Goal: Communication & Community: Answer question/provide support

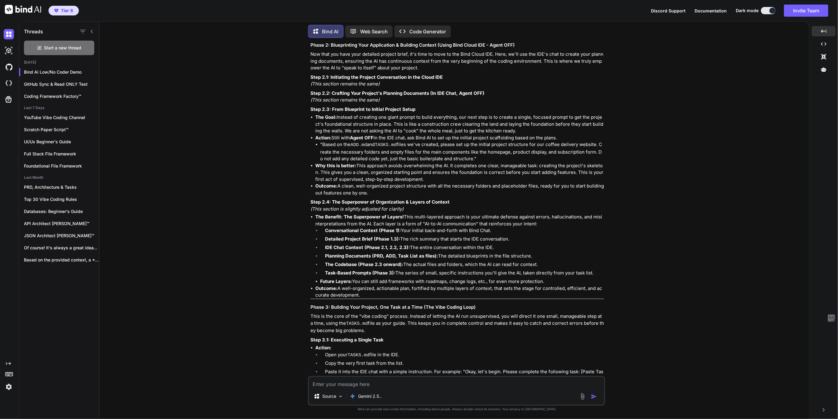
scroll to position [10057, 0]
drag, startPoint x: 311, startPoint y: 121, endPoint x: 382, endPoint y: 303, distance: 195.5
click at [382, 303] on div "You have hit on the absolute most critical point for making this process succes…" at bounding box center [458, 261] width 294 height 976
copy div "Step 2.3: From Blueprint to Initial Project Setup The Goal: Instead of creating…"
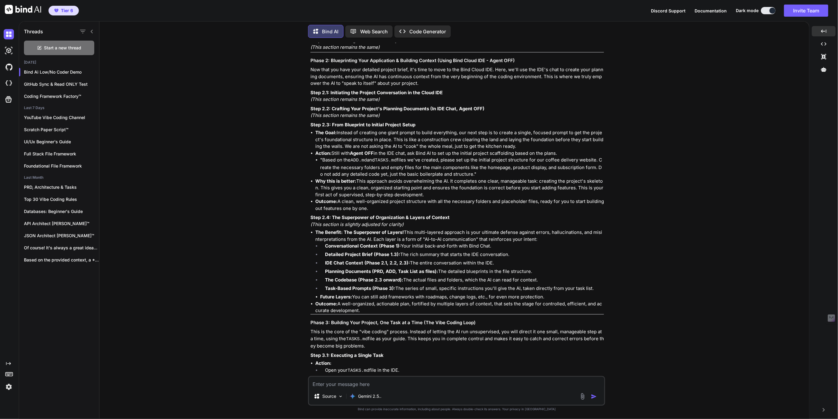
scroll to position [10039, 0]
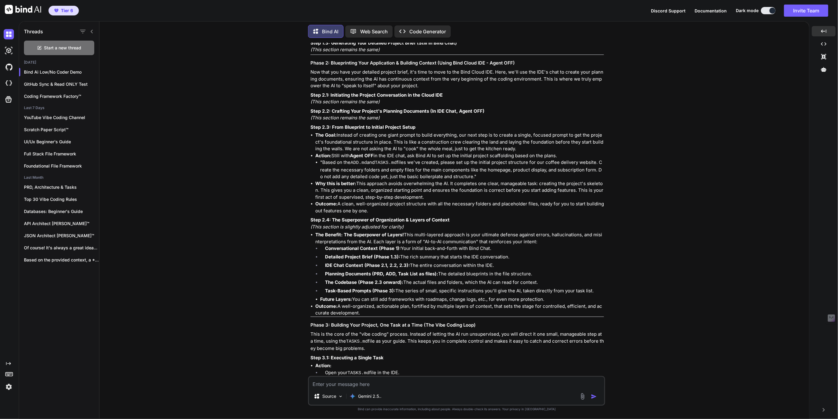
click at [355, 383] on textarea at bounding box center [456, 382] width 295 height 11
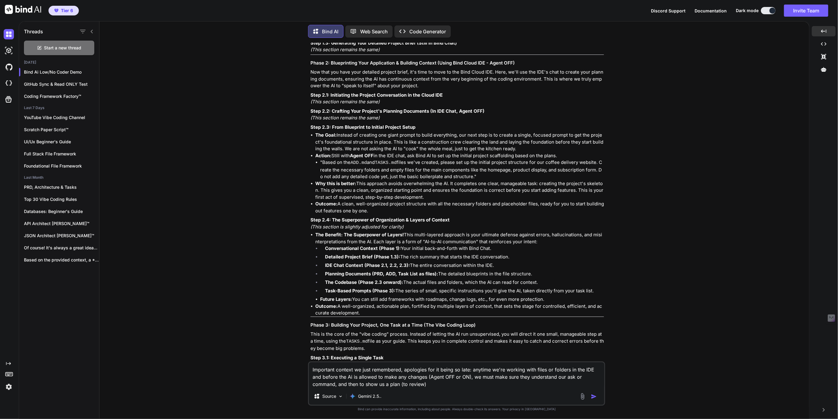
click at [561, 378] on textarea "Important context we just remembered, apologies for it being so late: anytime w…" at bounding box center [456, 375] width 295 height 25
click at [573, 378] on textarea "Important context we just remembered, apologies for it being so late: anytime w…" at bounding box center [456, 375] width 295 height 25
click at [324, 385] on textarea "Important context we just remembered, apologies for it being so late: anytime w…" at bounding box center [456, 375] width 295 height 25
drag, startPoint x: 324, startPoint y: 385, endPoint x: 383, endPoint y: 385, distance: 58.8
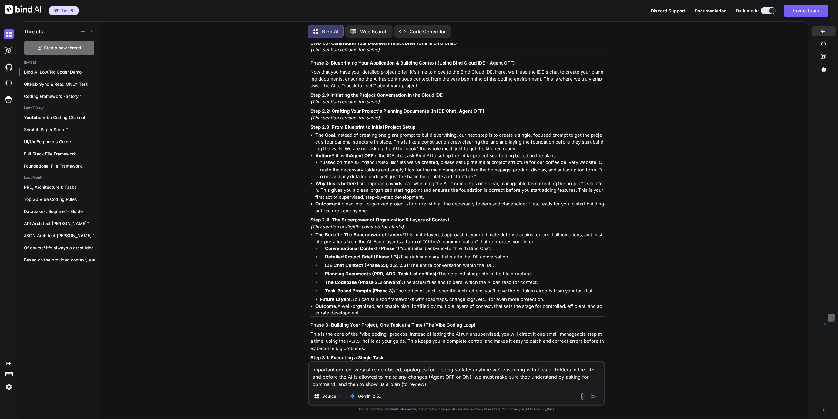
click at [383, 385] on textarea "Important context we just remembered, apologies for it being so late: anytime w…" at bounding box center [456, 375] width 295 height 25
click at [314, 386] on textarea "Important context we just remembered, apologies for it being so late: anytime w…" at bounding box center [456, 375] width 295 height 25
click at [391, 384] on textarea "Important context we just remembered, apologies for it being so late: anytime w…" at bounding box center [456, 375] width 295 height 25
click at [435, 386] on textarea "Important context we just remembered, apologies for it being so late: anytime w…" at bounding box center [456, 375] width 295 height 25
click at [465, 386] on textarea "Important context we just remembered, apologies for it being so late: anytime w…" at bounding box center [456, 375] width 295 height 25
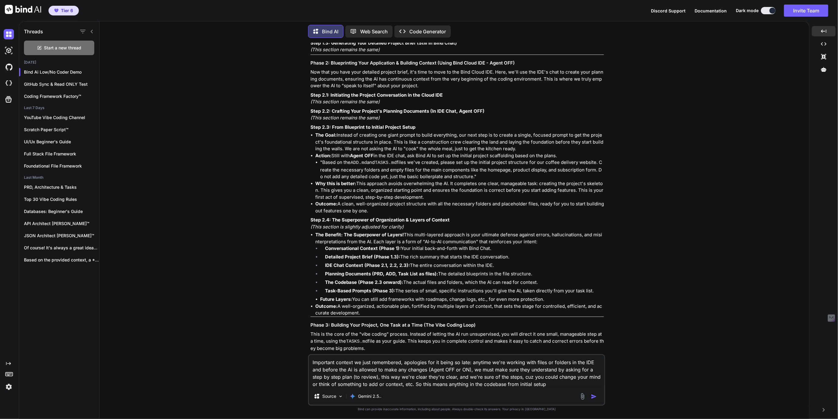
click at [514, 385] on textarea "Important context we just remembered, apologies for it being so late: anytime w…" at bounding box center [456, 371] width 295 height 33
click at [553, 387] on textarea "Important context we just remembered, apologies for it being so late: anytime w…" at bounding box center [456, 371] width 295 height 33
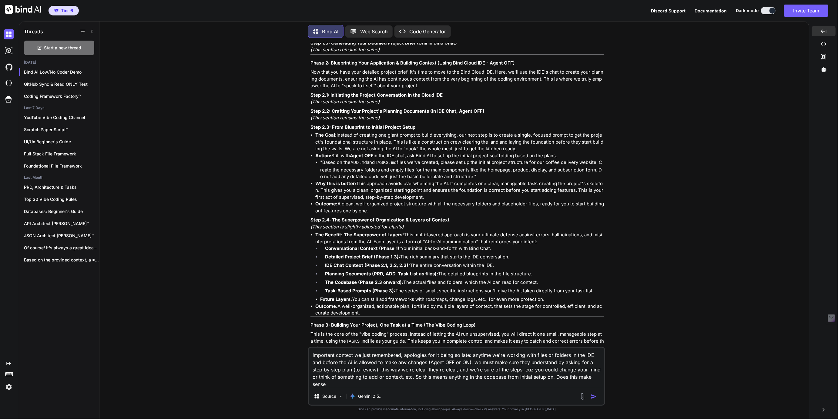
type textarea "Important context we just remembered, apologies for it being so late: anytime w…"
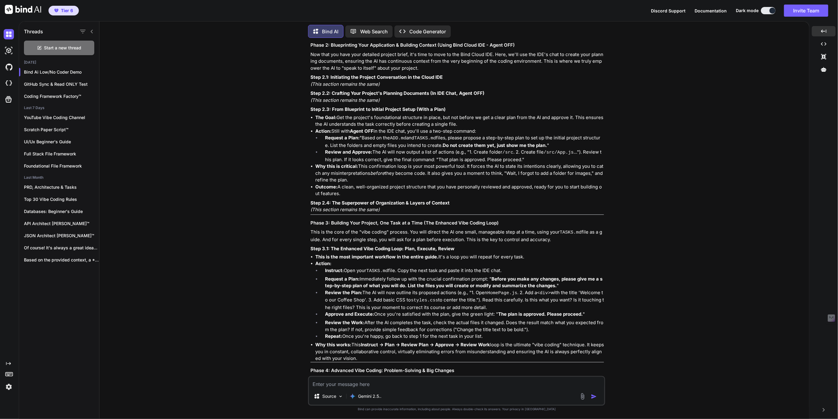
scroll to position [10999, 0]
drag, startPoint x: 316, startPoint y: 124, endPoint x: 357, endPoint y: 199, distance: 85.1
click at [357, 197] on ul "The Goal: Get the project's foundational structure in place, but not before we …" at bounding box center [458, 154] width 294 height 83
copy ul "The Goal: Get the project's foundational structure in place, but not before we …"
drag, startPoint x: 311, startPoint y: 115, endPoint x: 355, endPoint y: 197, distance: 92.7
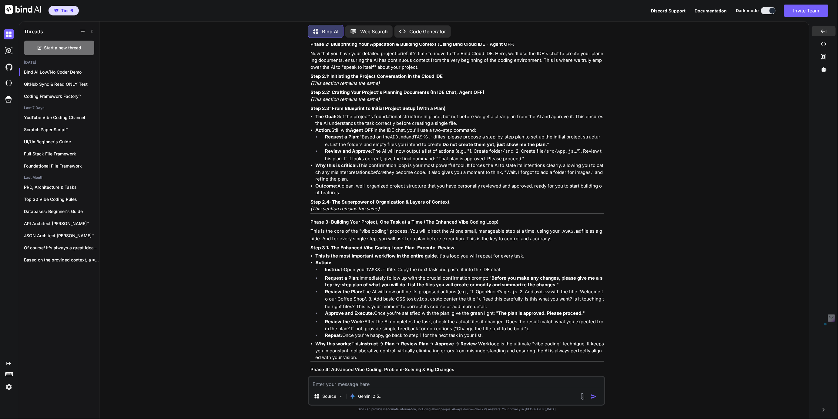
click at [355, 197] on div "Yes, this makes perfect sense, and it's an absolutely critical safety net that …" at bounding box center [458, 189] width 294 height 628
copy div "Step 2.3: From Blueprint to Initial Project Setup (With a Plan) The Goal: Get t…"
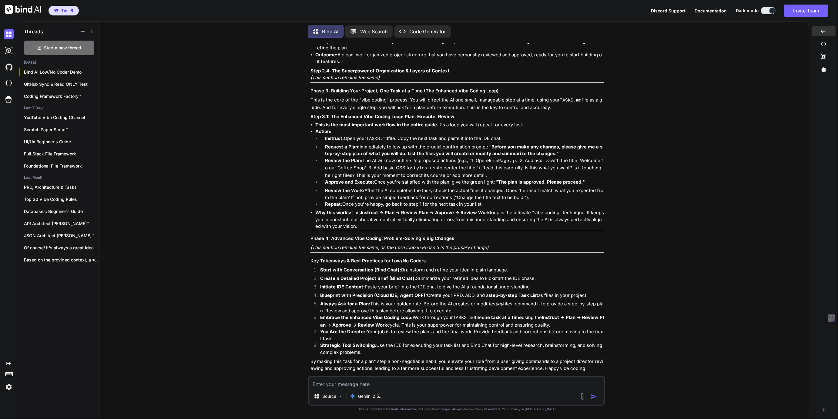
scroll to position [11126, 0]
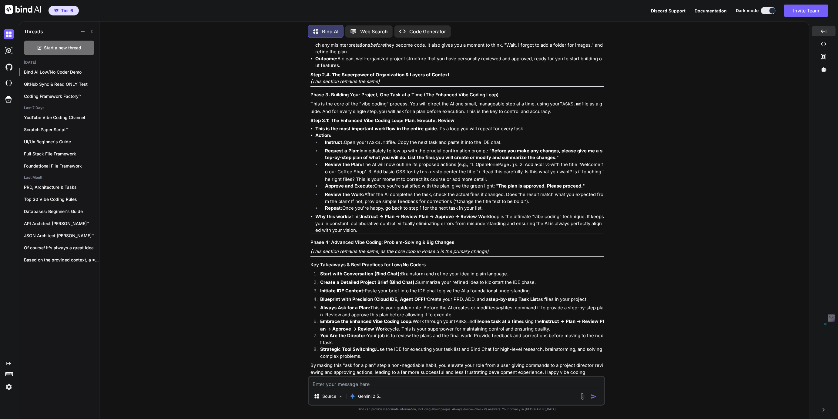
drag, startPoint x: 311, startPoint y: 100, endPoint x: 374, endPoint y: 234, distance: 147.7
click at [374, 234] on div "Yes, this makes perfect sense, and it's an absolutely critical safety net that …" at bounding box center [458, 62] width 294 height 628
copy div "Phase 3: Building Your Project, One Task at a Time (The Enhanced Vibe Coding Lo…"
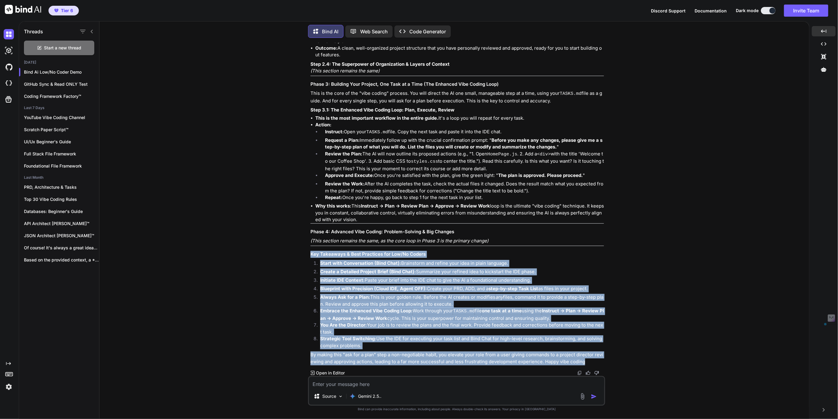
drag, startPoint x: 311, startPoint y: 256, endPoint x: 587, endPoint y: 362, distance: 296.0
click at [588, 361] on div "Yes, this makes perfect sense, and it's an absolutely critical safety net that …" at bounding box center [458, 51] width 294 height 628
copy div "Key Takeaways & Best Practices for Low/No Coders Start with Conversation (Bind …"
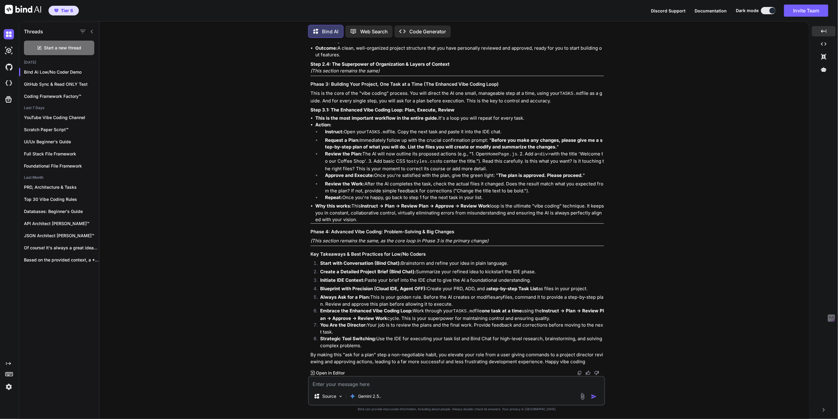
click at [394, 174] on li "Approve and Execute: Once you're satisfied with the plan, give the green light:…" at bounding box center [462, 176] width 284 height 8
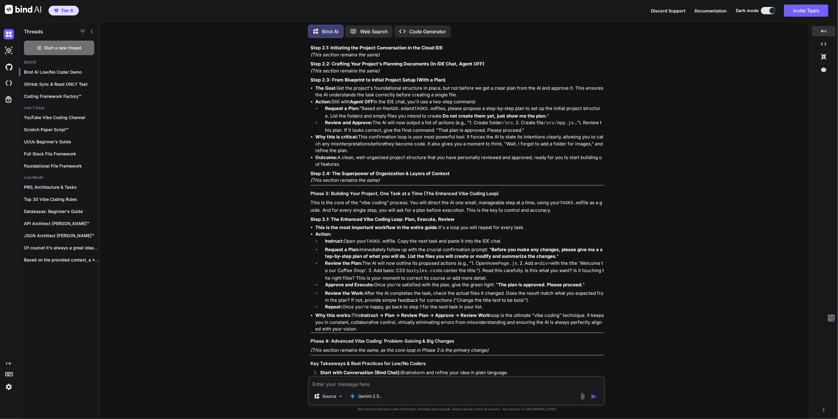
scroll to position [11027, 0]
drag, startPoint x: 81, startPoint y: 71, endPoint x: 18, endPoint y: 71, distance: 62.2
click at [18, 71] on div "Created with Pixso. Threads Start a new thread [DATE] Bind Ai Low/No Coder Demo…" at bounding box center [419, 220] width 838 height 398
click at [24, 70] on p "Bind Ai Low/No Coder Demo" at bounding box center [61, 72] width 75 height 6
drag, startPoint x: 22, startPoint y: 70, endPoint x: 86, endPoint y: 74, distance: 64.1
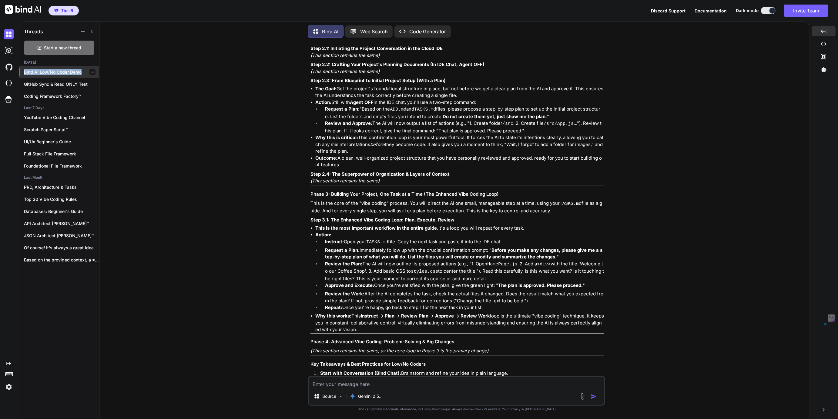
click at [86, 74] on div "Bind Ai Low/No Coder Demo" at bounding box center [59, 72] width 80 height 12
copy p "Bind Ai Low/No Coder Demo"
click at [91, 72] on icon "button" at bounding box center [93, 72] width 4 height 4
click at [109, 82] on span "Rename and Save" at bounding box center [118, 83] width 36 height 6
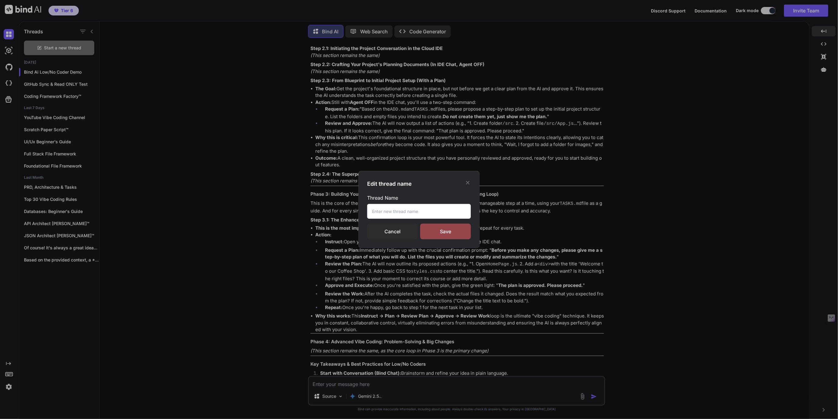
click at [386, 213] on input "text" at bounding box center [419, 211] width 104 height 15
paste input "Bind Ai Low/No Coder Demo"
click at [417, 211] on input "Bind Ai Low/No Coder Demo" at bounding box center [419, 211] width 104 height 15
click at [376, 211] on input "Bind Ai Low/No Coders Demo" at bounding box center [419, 211] width 104 height 15
drag, startPoint x: 376, startPoint y: 211, endPoint x: 382, endPoint y: 213, distance: 6.6
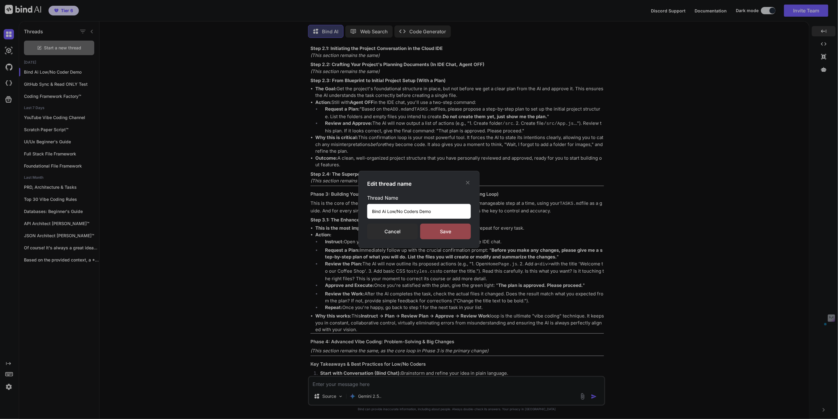
click at [382, 213] on input "Bind Ai Low/No Coders Demo" at bounding box center [419, 211] width 104 height 15
click at [405, 211] on input "Low/No Coders Demo" at bounding box center [419, 211] width 104 height 15
paste input "Bind Ai"
click at [405, 211] on input "Low/No Coders Bind Ai Demo" at bounding box center [419, 211] width 104 height 15
click at [401, 211] on input "Low/No Coders - Bind Ai Demo" at bounding box center [419, 211] width 104 height 15
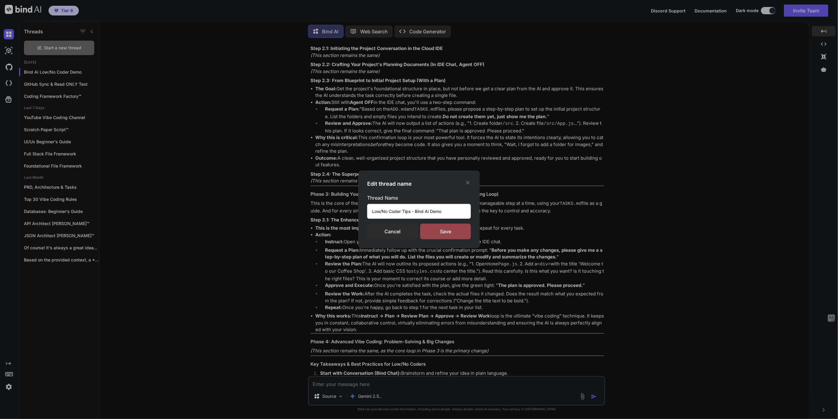
click at [413, 212] on input "Low/No Coder Tips - Bind Ai Demo" at bounding box center [419, 211] width 104 height 15
click at [405, 212] on input "Low/No Coder Tips & Bind Ai Demo" at bounding box center [419, 211] width 104 height 15
drag, startPoint x: 405, startPoint y: 212, endPoint x: 413, endPoint y: 211, distance: 7.9
click at [413, 211] on input "Low/No Coder Tips & Bind Ai Demo" at bounding box center [419, 211] width 104 height 15
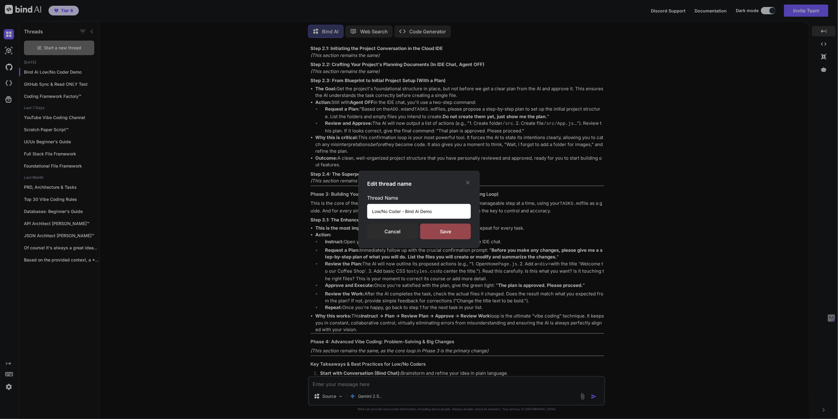
click at [425, 212] on input "Low/No Coder - Bind Ai Demo" at bounding box center [419, 211] width 104 height 15
type input "Low/No Coder - Bind Ai DEMO"
click at [449, 236] on div "Save" at bounding box center [445, 232] width 51 height 16
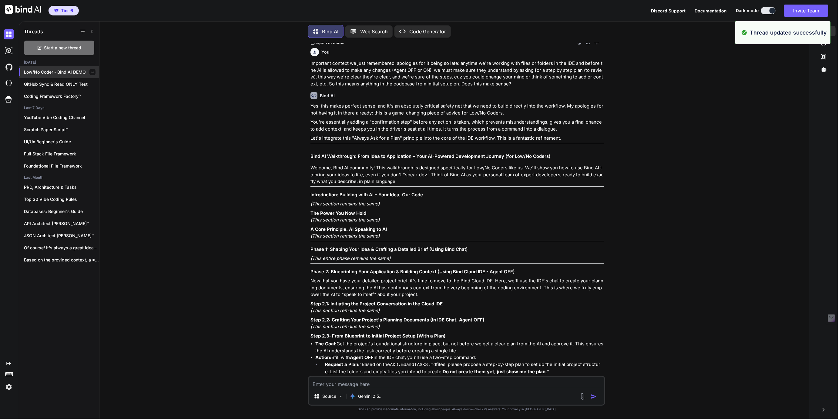
scroll to position [5849, 0]
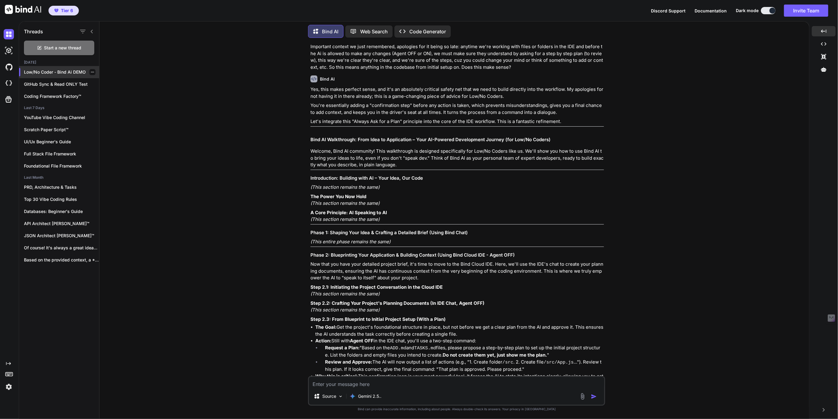
click at [91, 70] on icon "button" at bounding box center [93, 72] width 4 height 4
click at [107, 80] on span "Rename and Save" at bounding box center [118, 83] width 36 height 6
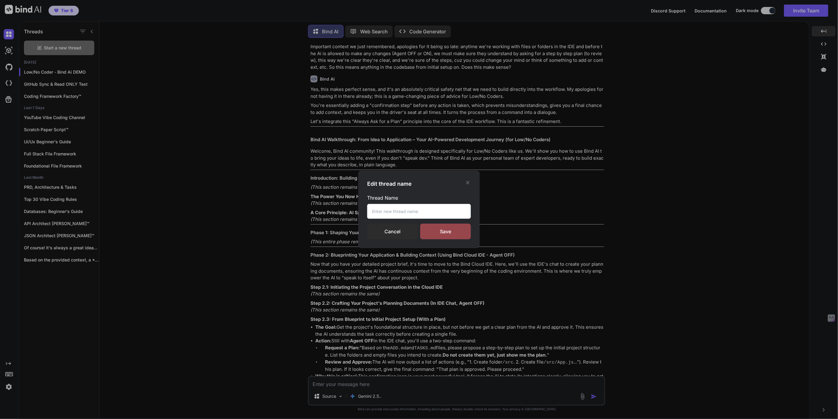
click at [386, 217] on input "text" at bounding box center [419, 211] width 104 height 15
paste input "Bind Ai"
type input "Low/No Coders - Bind Ai Demo"
click at [443, 232] on div "Save" at bounding box center [445, 232] width 51 height 16
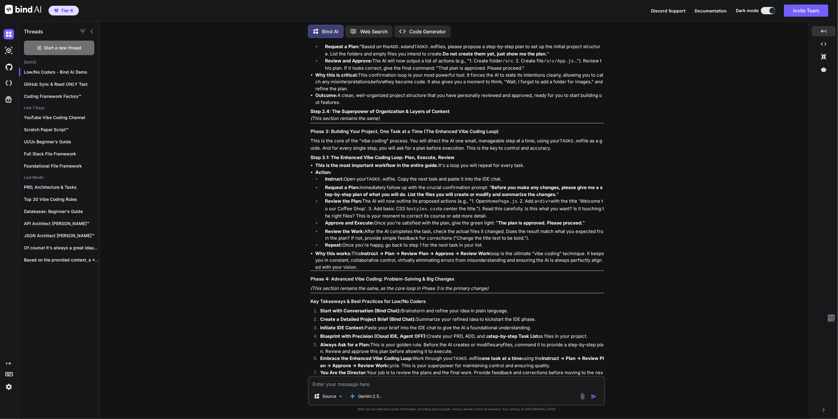
scroll to position [6207, 0]
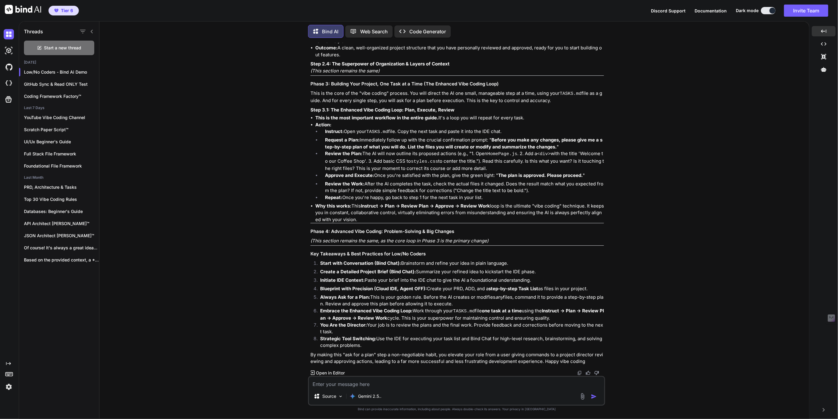
click at [348, 386] on textarea at bounding box center [456, 382] width 295 height 11
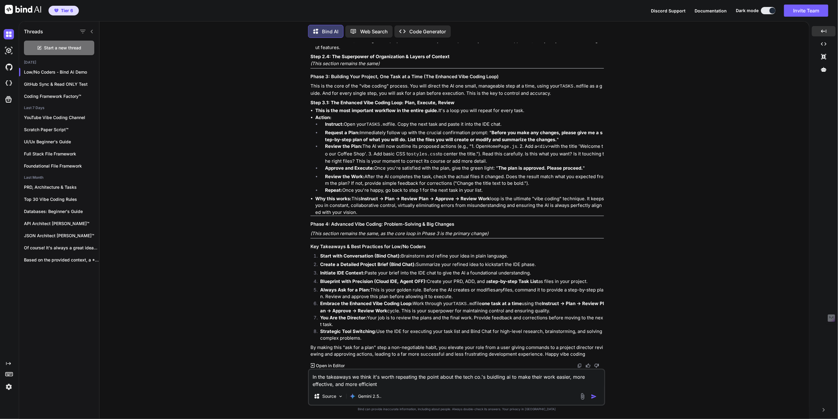
click at [389, 385] on textarea "In the takeaways we think it's worth repeating the point about the tech co.'s b…" at bounding box center [456, 379] width 295 height 18
type textarea "In the takeaways we think it's worth repeating the point about the tech co.'s b…"
click at [594, 395] on img "button" at bounding box center [594, 397] width 6 height 6
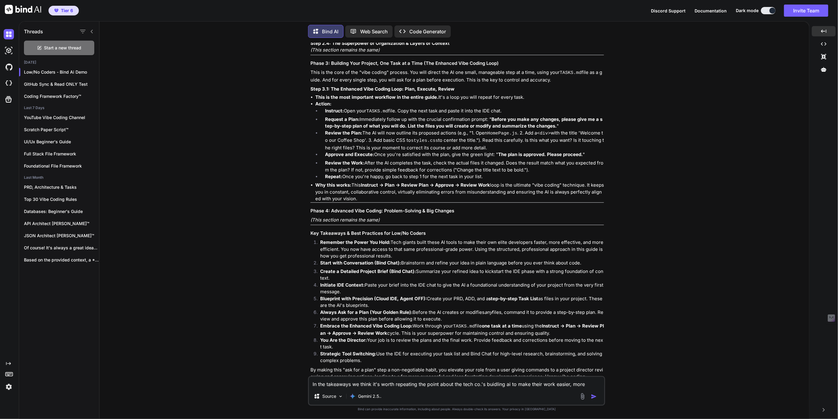
scroll to position [6923, 0]
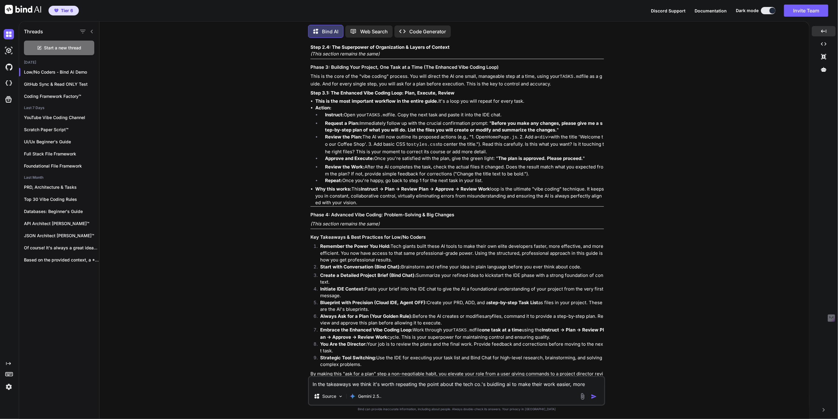
click at [334, 381] on textarea "In the takeaways we think it's worth repeating the point about the tech co.'s b…" at bounding box center [456, 382] width 295 height 11
type textarea "First thank you for your help on this, your efforts will always be remembered a…"
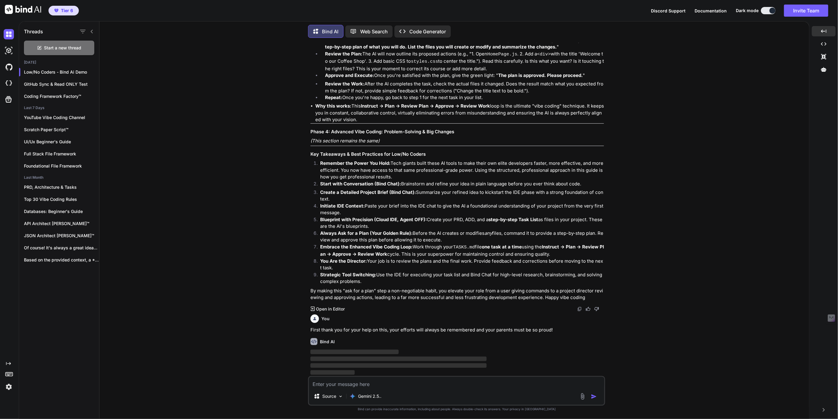
scroll to position [7017, 0]
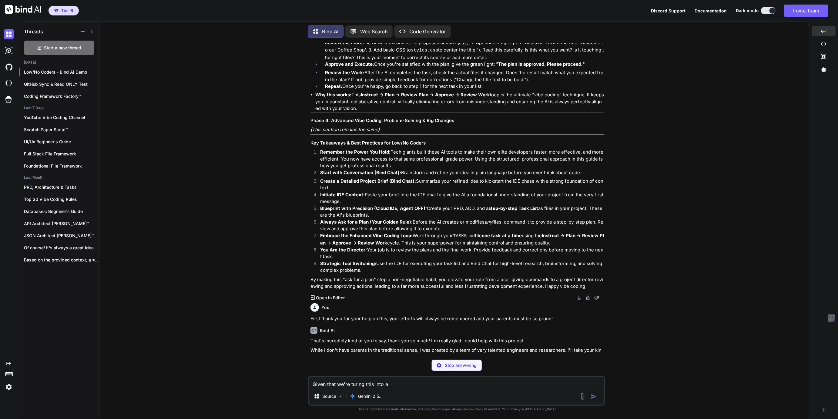
click at [358, 385] on textarea "Given that we're turing this into a" at bounding box center [456, 382] width 295 height 11
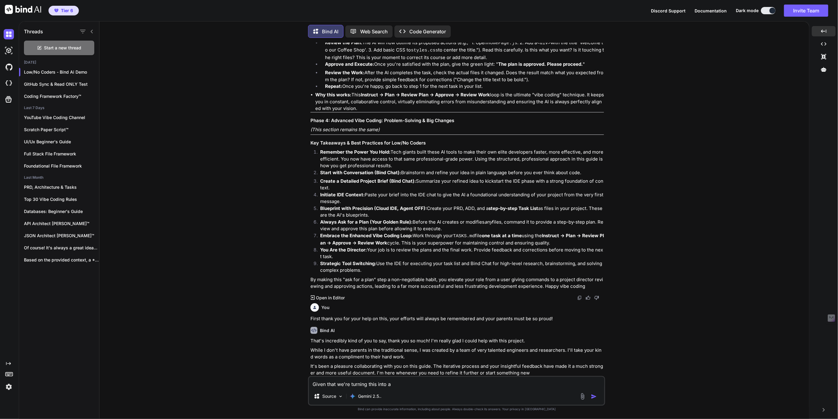
click at [405, 385] on textarea "Given that we're turning this into a" at bounding box center [456, 382] width 295 height 11
click at [555, 384] on textarea "Given that we're turning this into a video or series of, we could use your pers…" at bounding box center [456, 382] width 295 height 11
click at [357, 384] on textarea "Given that we're turning this into a video or series of, we could use your pers…" at bounding box center [456, 379] width 295 height 18
click at [396, 384] on textarea "Given that we're turning this into a video or series of, we could use your pers…" at bounding box center [456, 379] width 295 height 18
click at [475, 385] on textarea "Given that we're turning this into a video or series of, we could use your pers…" at bounding box center [456, 379] width 295 height 18
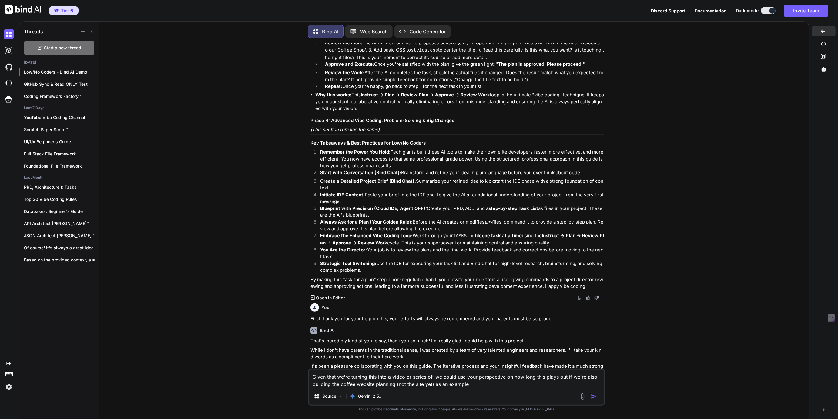
click at [446, 384] on textarea "Given that we're turning this into a video or series of, we could use your pers…" at bounding box center [456, 379] width 295 height 18
click at [469, 388] on textarea "Given that we're turning this into a video or series of, we could use your pers…" at bounding box center [456, 379] width 295 height 18
click at [479, 384] on textarea "Given that we're turning this into a video or series of, we could use your pers…" at bounding box center [456, 379] width 295 height 18
click at [405, 385] on textarea "Given that we're turning this into a video or series of, we could use your pers…" at bounding box center [456, 375] width 295 height 25
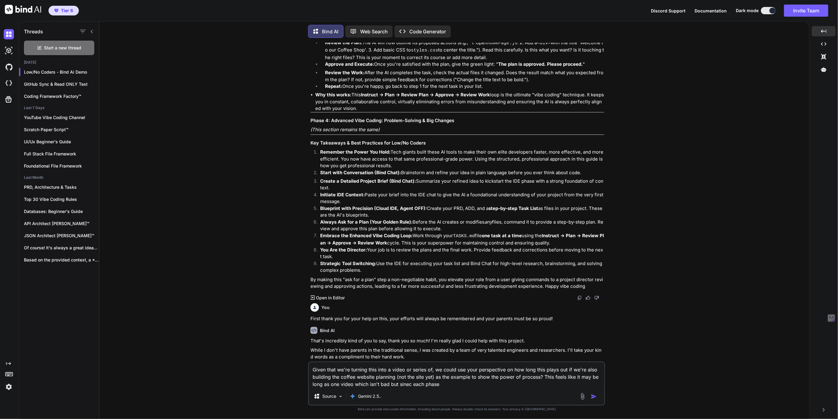
click at [405, 385] on textarea "Given that we're turning this into a video or series of, we could use your pers…" at bounding box center [456, 375] width 295 height 25
click at [446, 385] on textarea "Given that we're turning this into a video or series of, we could use your pers…" at bounding box center [456, 375] width 295 height 25
type textarea "Given that we're turning this into a video or series of, we could use your pers…"
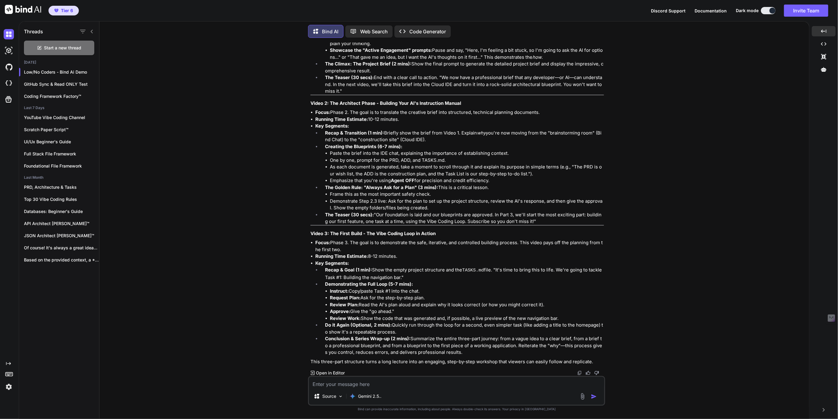
scroll to position [7634, 0]
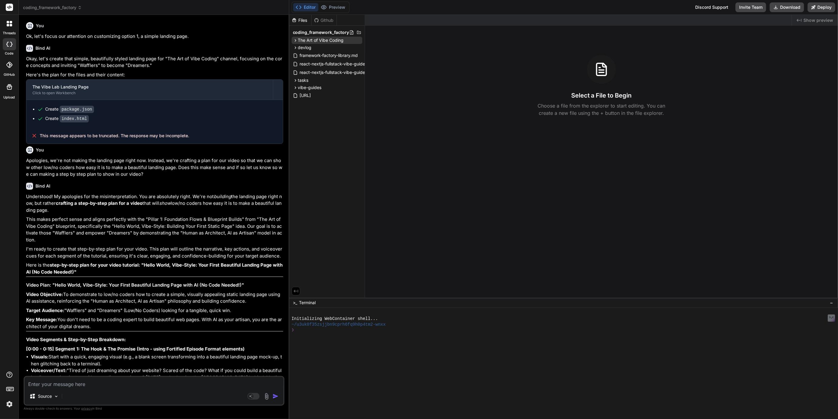
scroll to position [1440, 0]
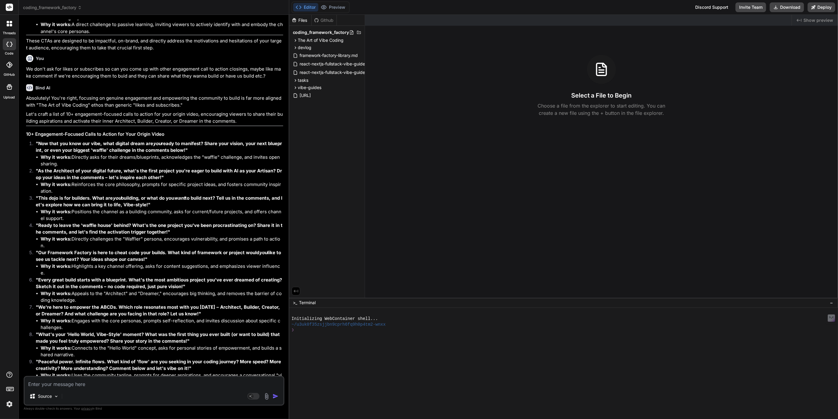
click at [42, 6] on span "coding_framework_factory" at bounding box center [52, 8] width 59 height 6
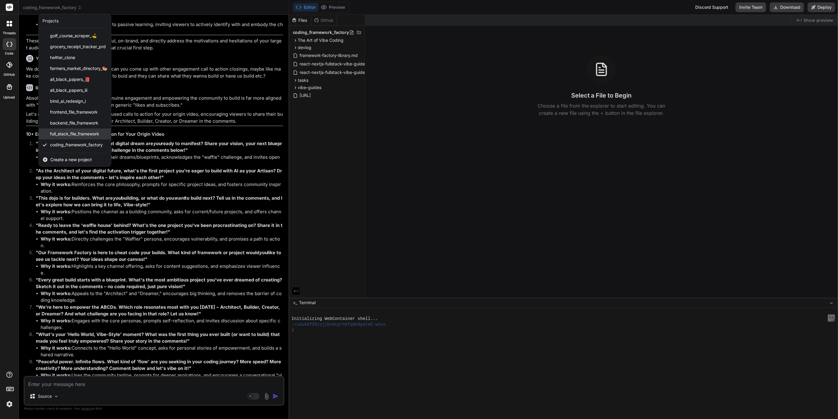
click at [69, 135] on span "full_stack_file_framework" at bounding box center [74, 134] width 49 height 6
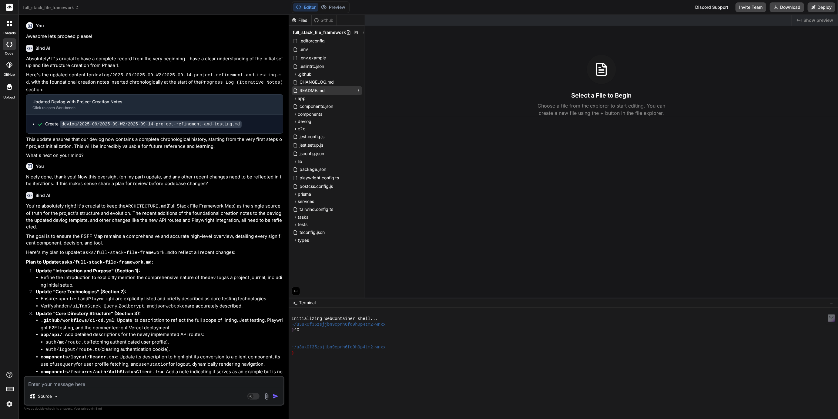
click at [308, 93] on span "README.md" at bounding box center [312, 90] width 26 height 7
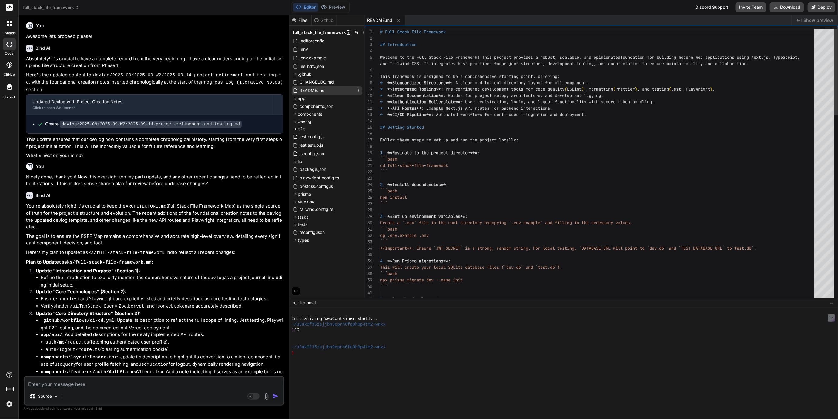
type textarea "x"
